Goal: Transaction & Acquisition: Download file/media

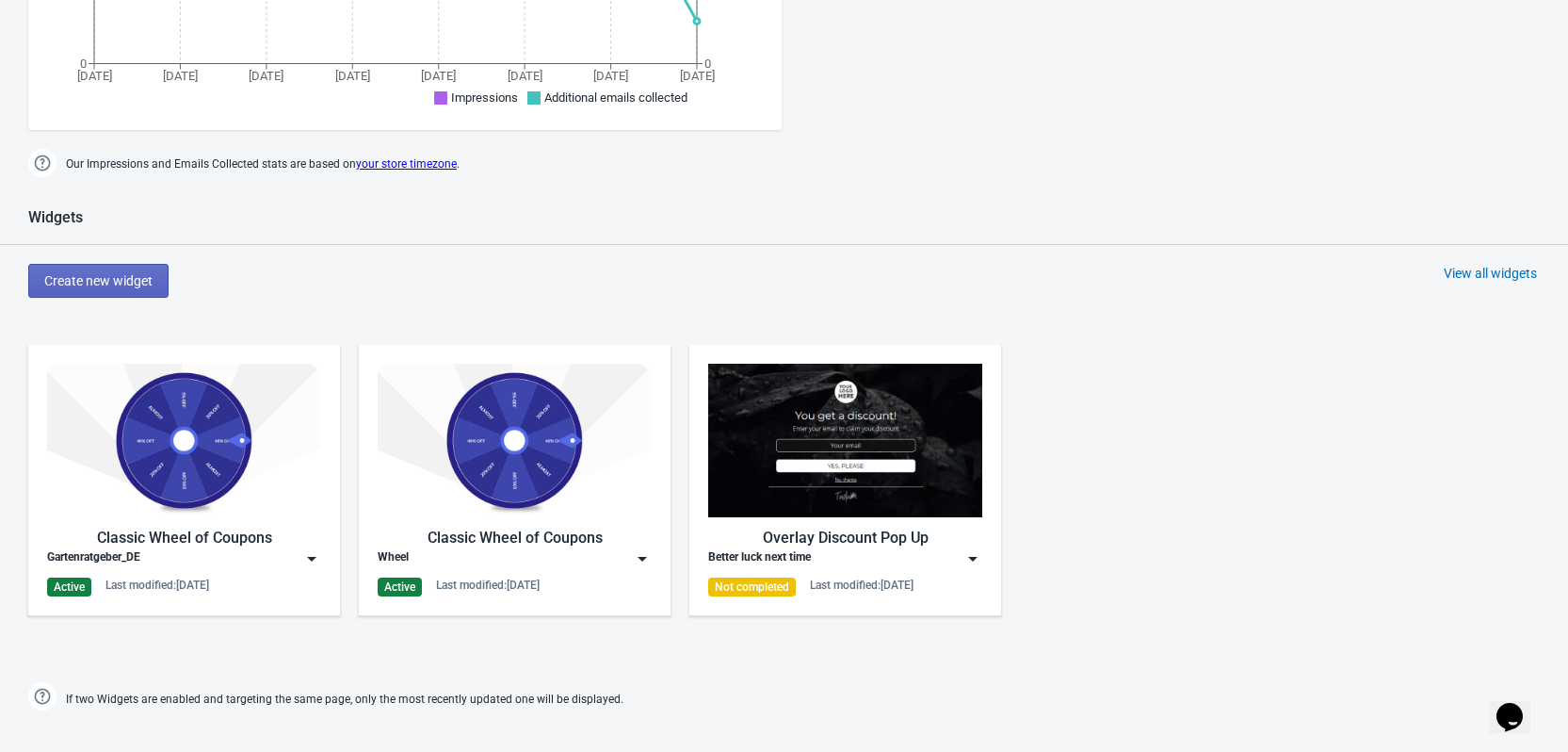
scroll to position [754, 0]
click at [165, 586] on div "Last modified: [DATE]" at bounding box center [157, 583] width 104 height 15
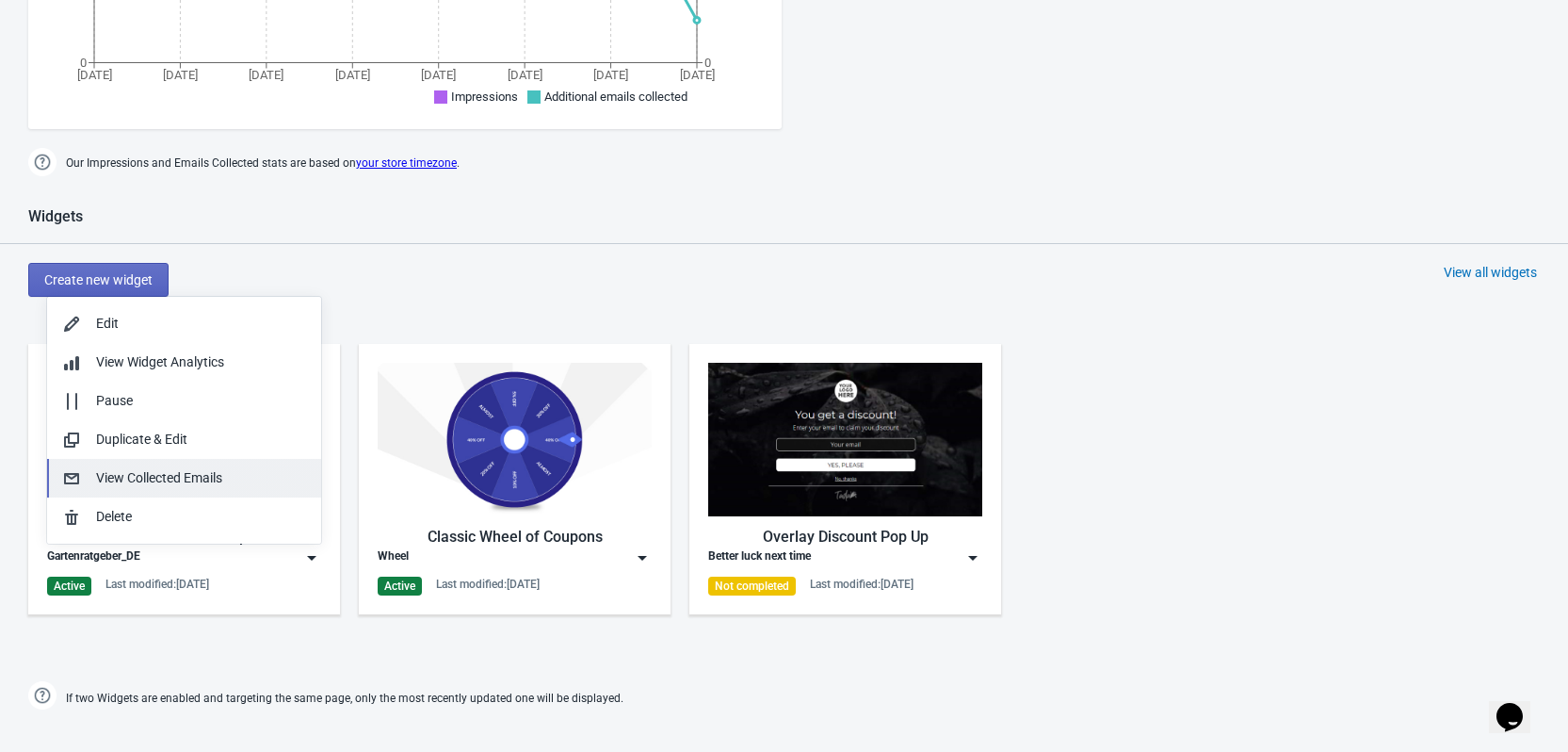
click at [204, 487] on div "View Collected Emails" at bounding box center [200, 478] width 210 height 20
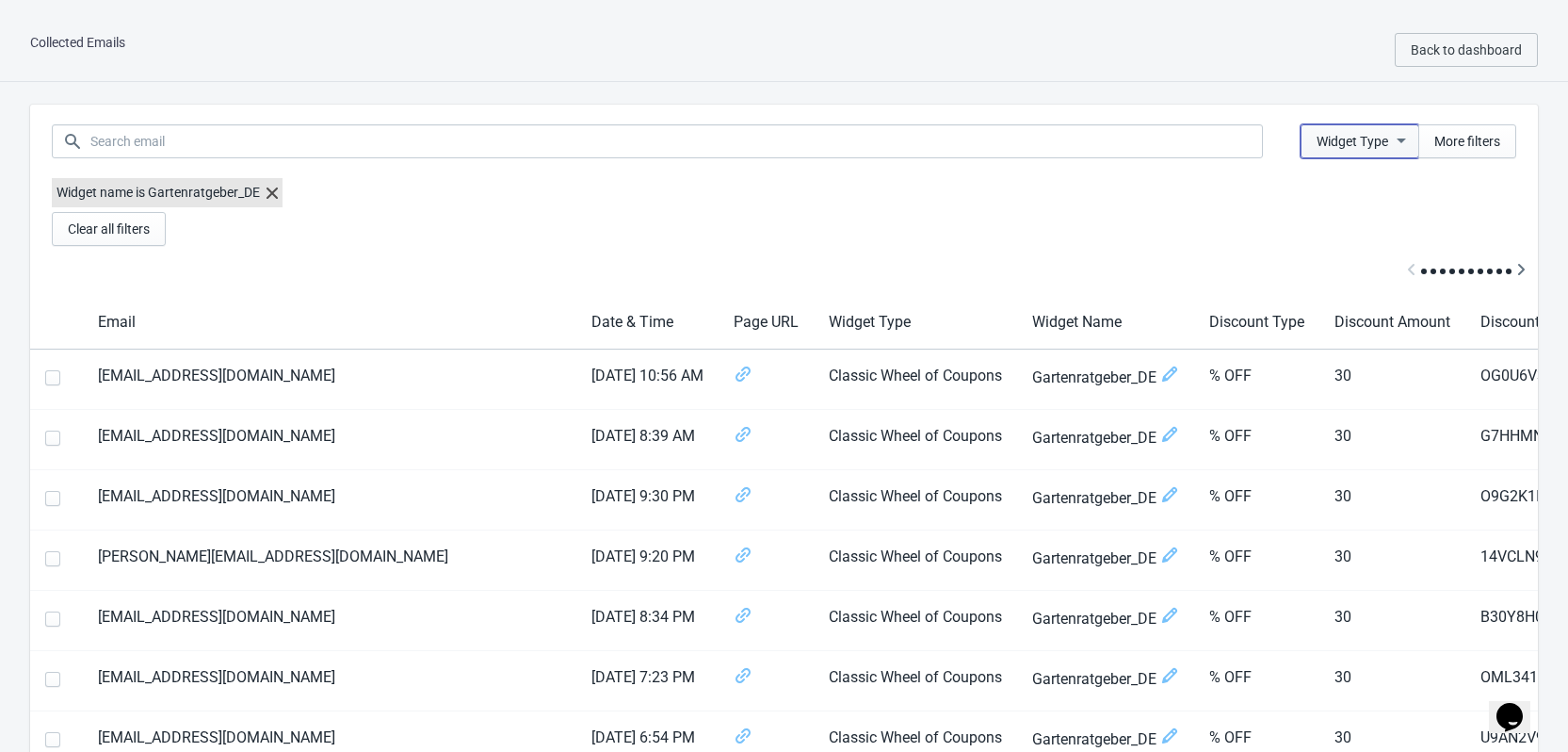
click at [1381, 139] on span "Widget Type" at bounding box center [1353, 141] width 72 height 15
click at [1316, 76] on div "Collected Emails Back to dashboard" at bounding box center [784, 50] width 1568 height 63
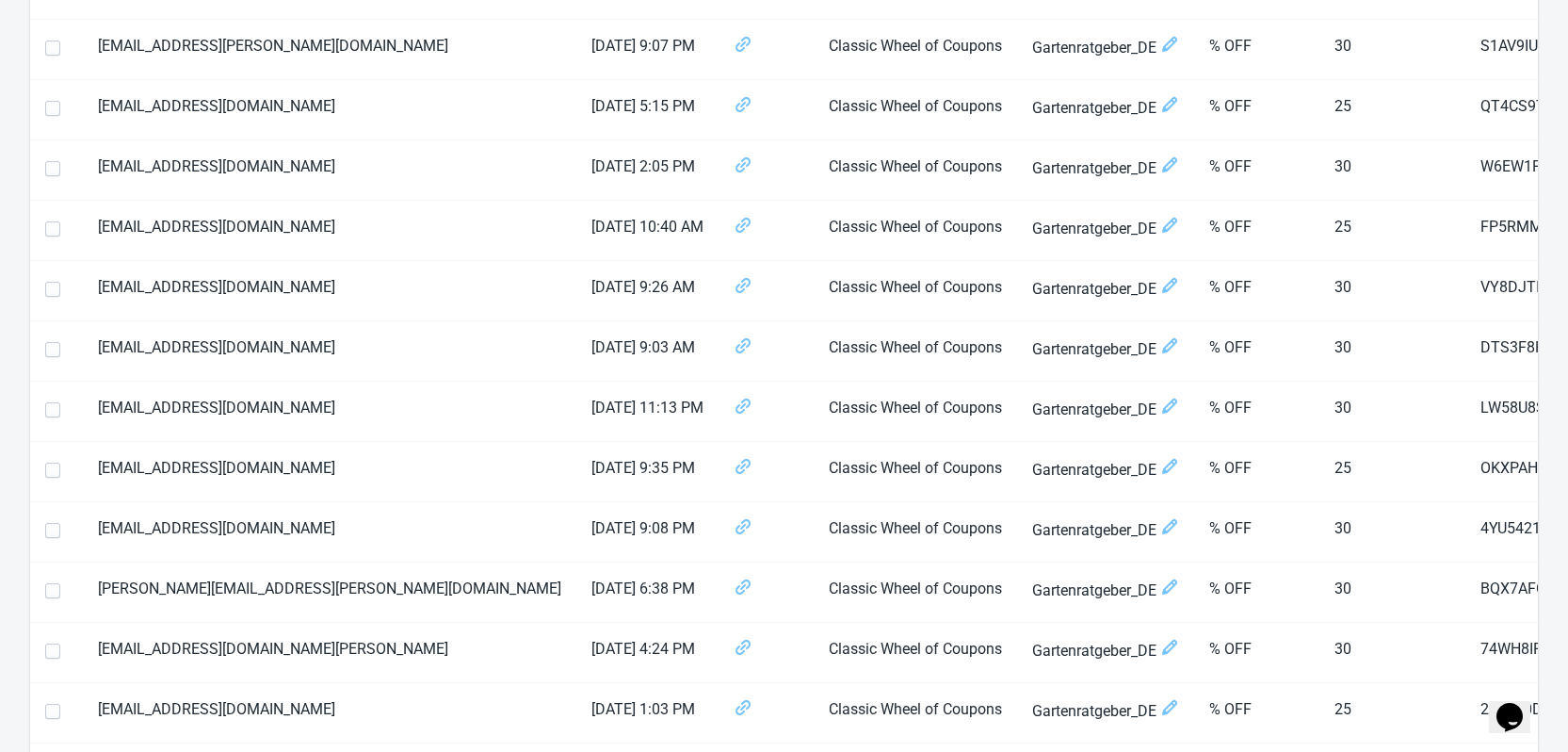
scroll to position [2825, 0]
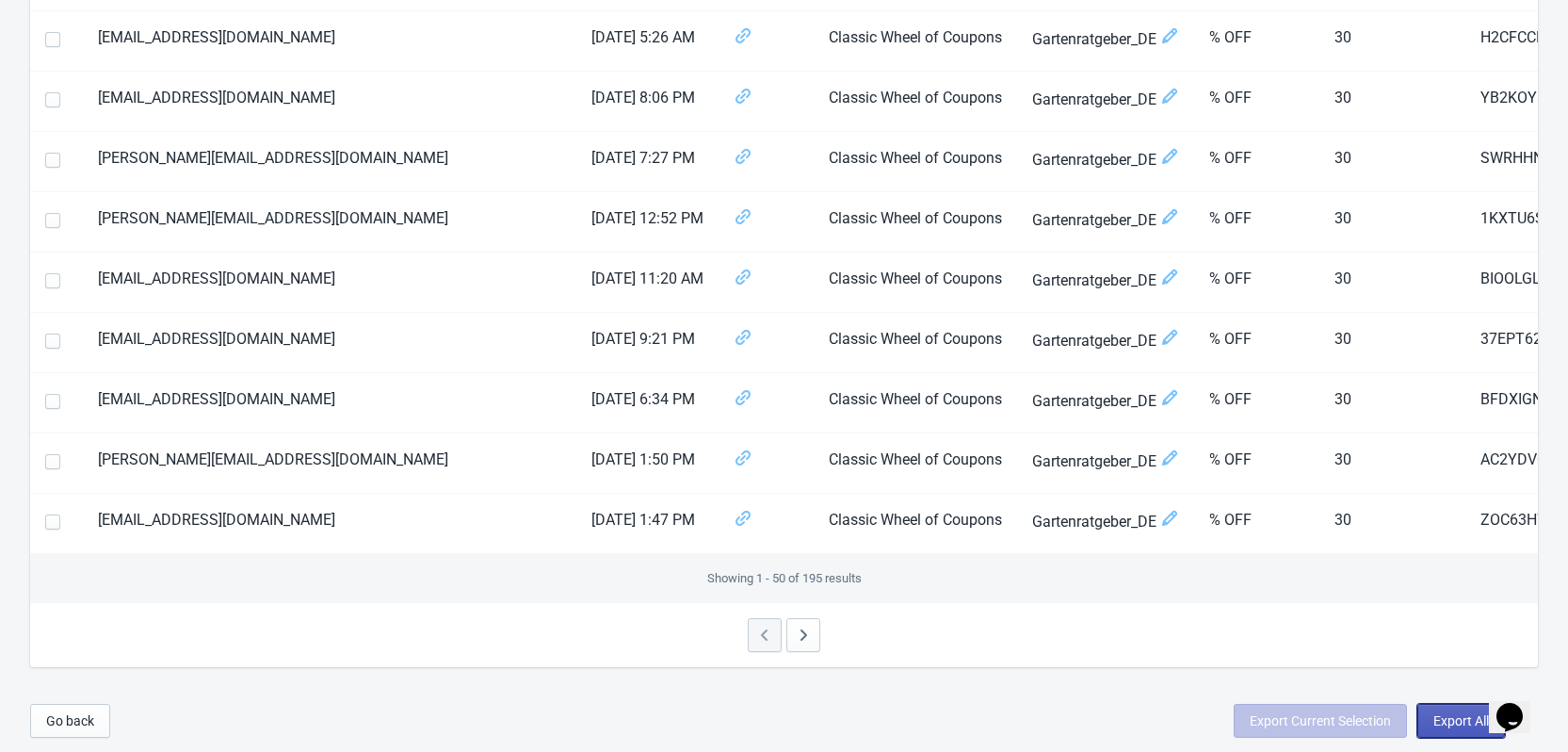
click at [1460, 705] on button "Export All" at bounding box center [1461, 721] width 88 height 34
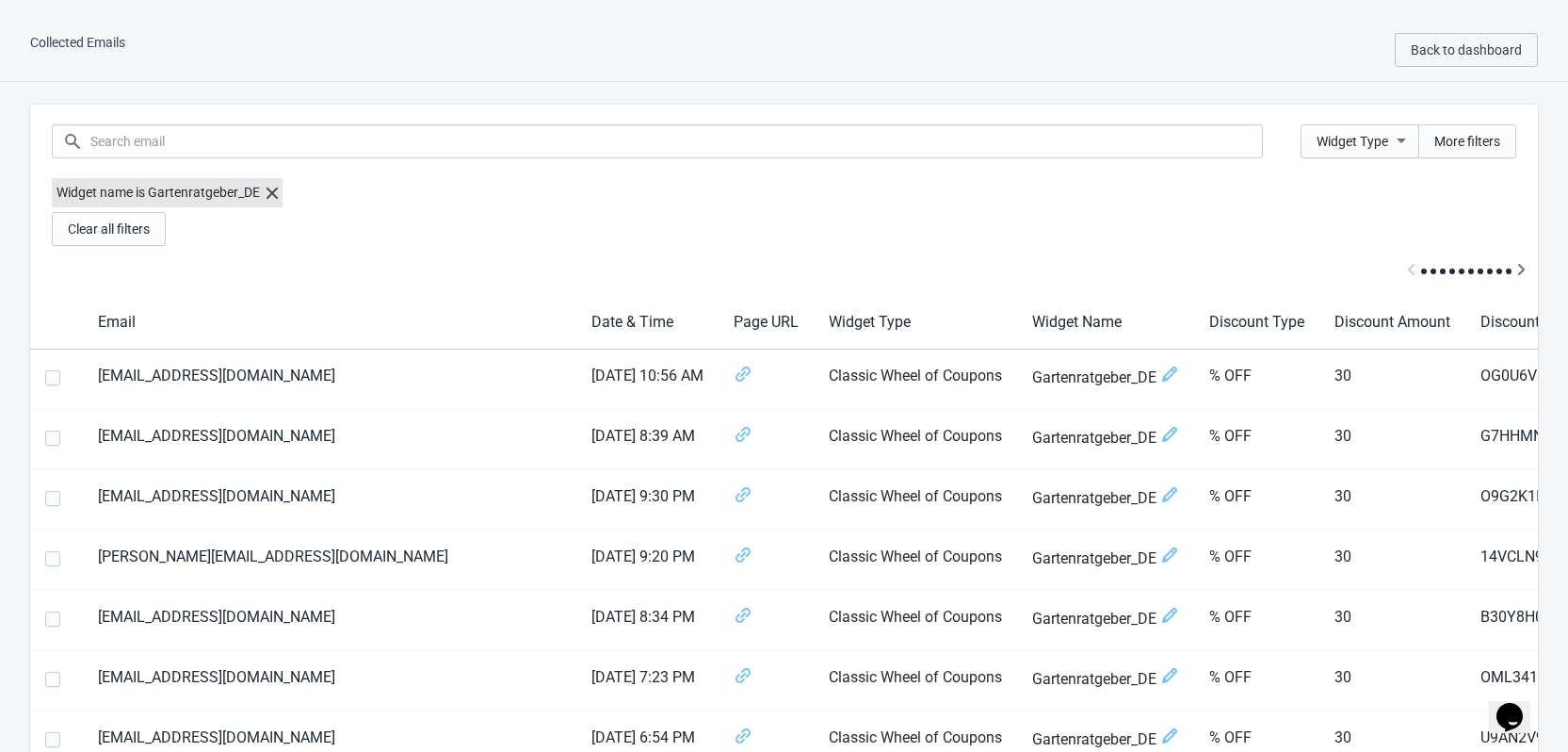
select select "2025"
select select "8"
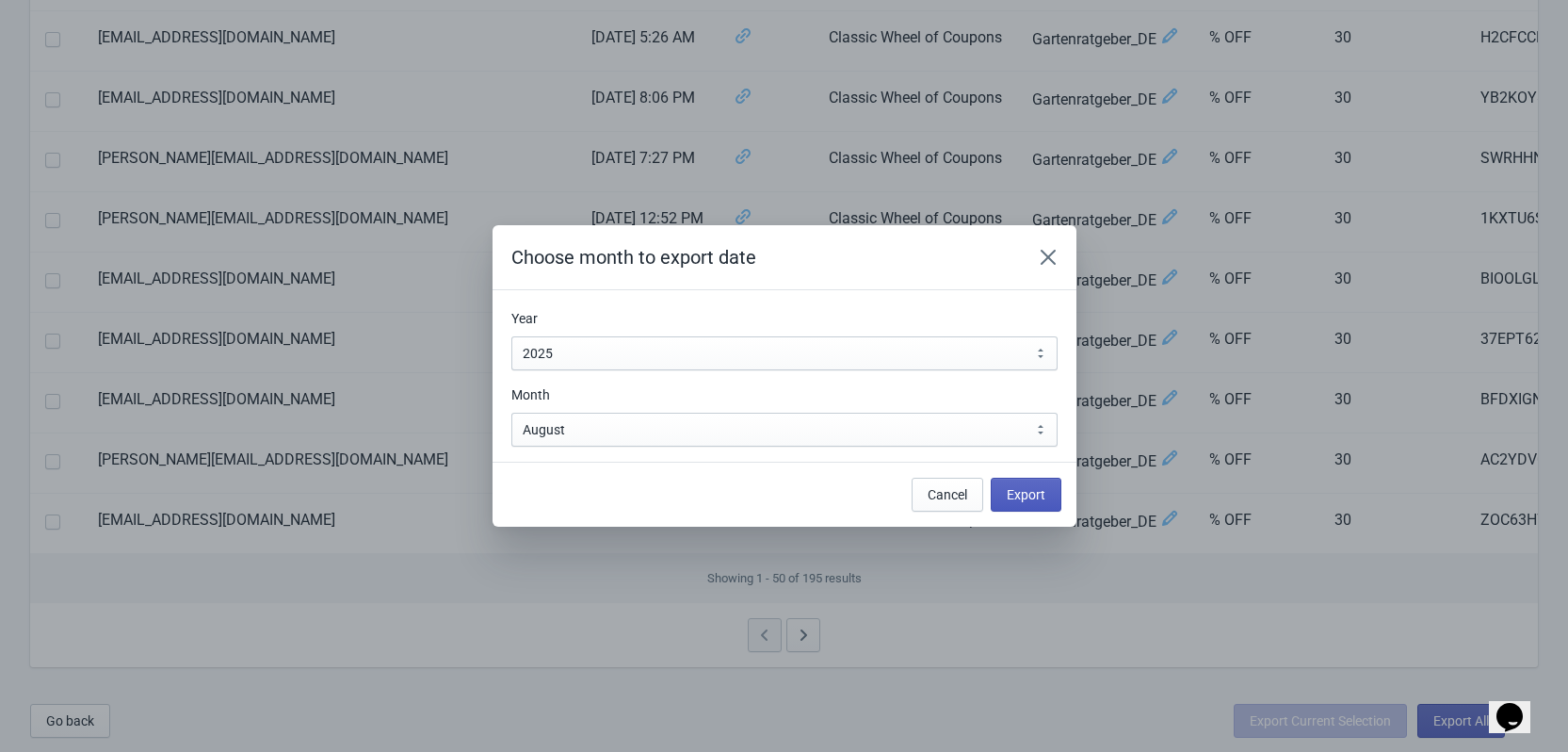
click at [1024, 495] on span "Export" at bounding box center [1026, 494] width 39 height 15
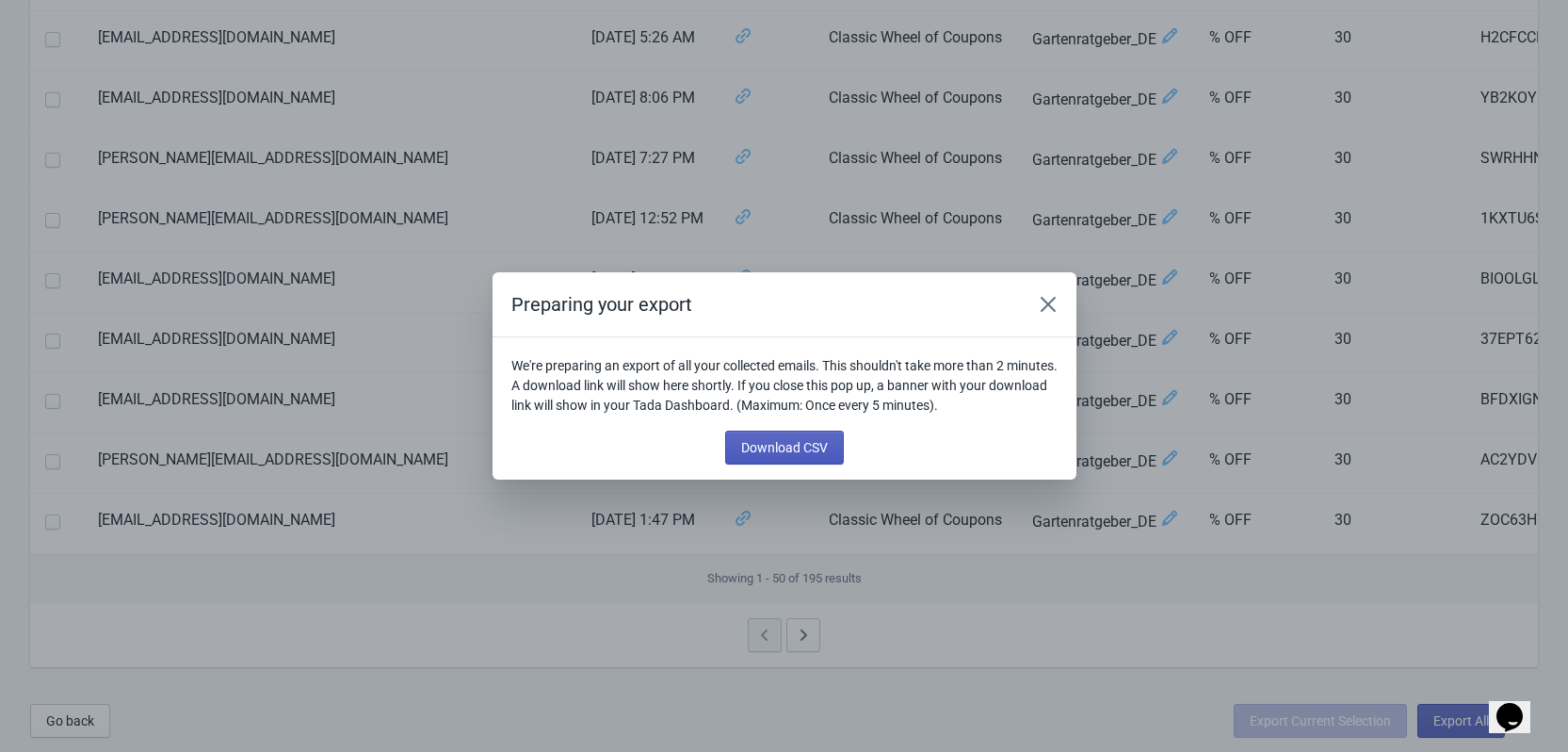
click at [819, 454] on span "Download CSV" at bounding box center [784, 447] width 87 height 15
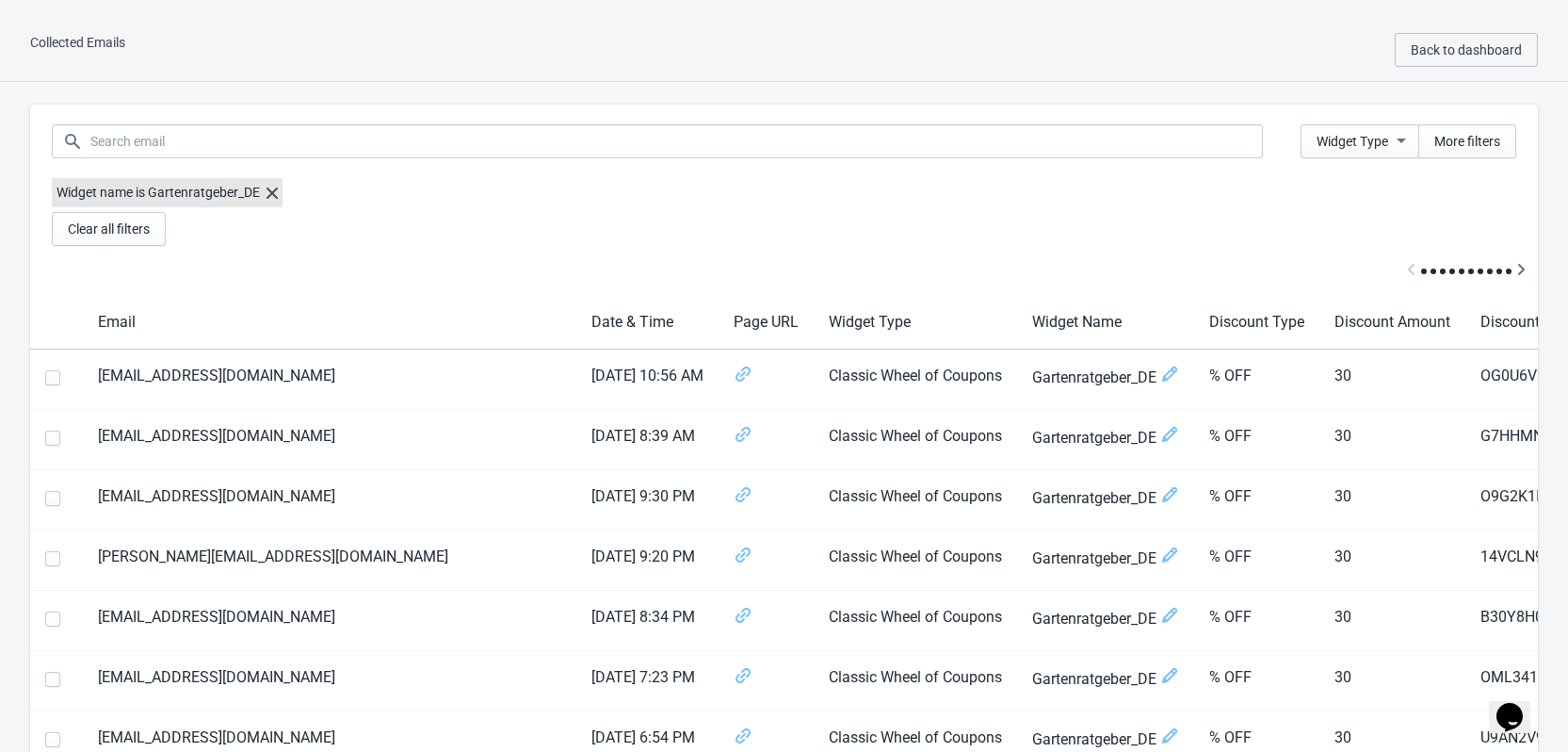
scroll to position [2825, 0]
